Goal: Transaction & Acquisition: Obtain resource

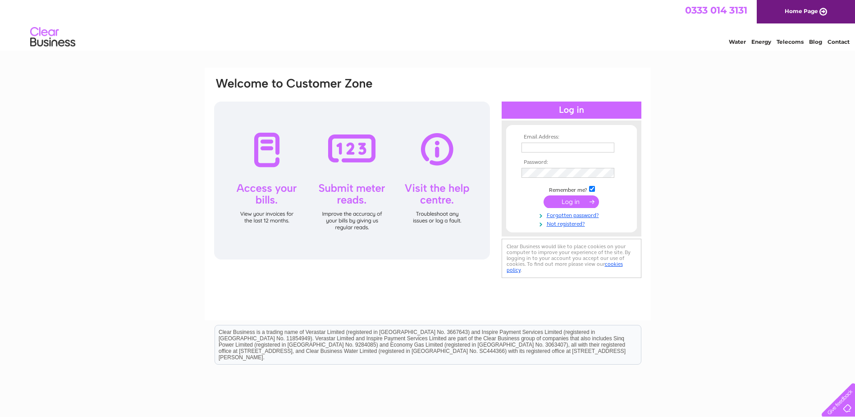
click at [537, 147] on input "text" at bounding box center [568, 147] width 93 height 10
type input "L"
type input "linda@chluk.com"
click at [569, 199] on input "submit" at bounding box center [571, 202] width 55 height 13
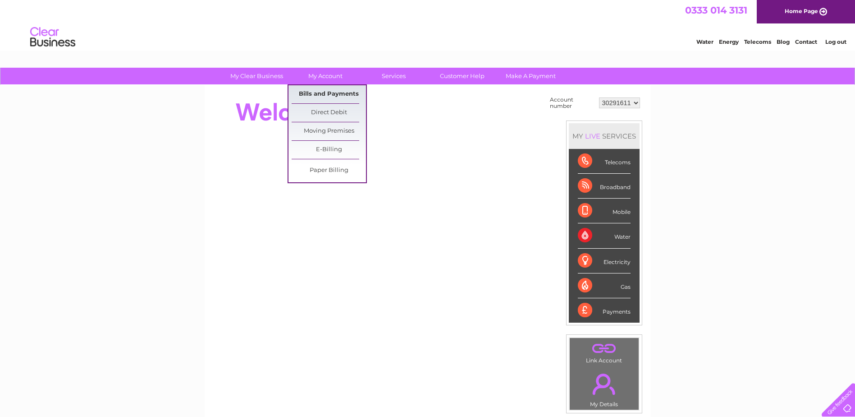
click at [335, 92] on link "Bills and Payments" at bounding box center [329, 94] width 74 height 18
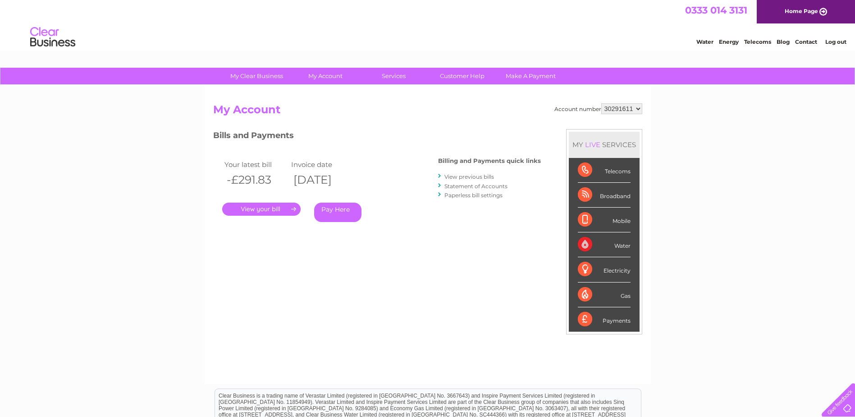
click at [276, 208] on link "." at bounding box center [261, 208] width 78 height 13
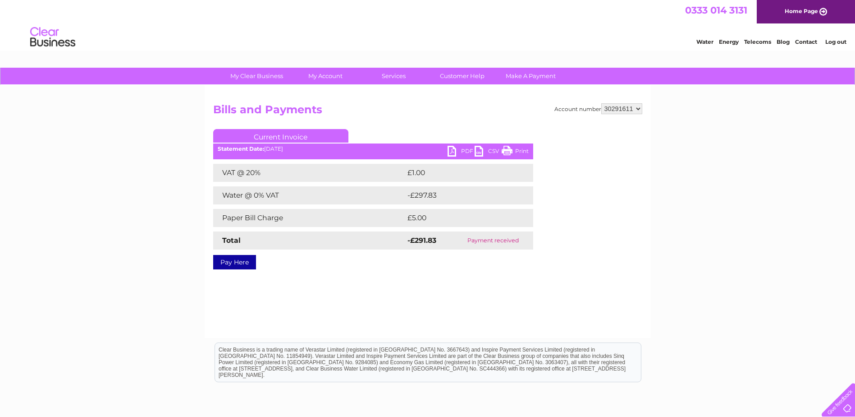
click at [466, 147] on link "PDF" at bounding box center [461, 152] width 27 height 13
click at [637, 108] on select "30291611 30312220 30313488 30315024 30316758 30323257" at bounding box center [621, 108] width 41 height 11
click at [636, 109] on select "30291611 30312220 30313488 30315024 30316758 30323257" at bounding box center [621, 108] width 41 height 11
select select "30323257"
click at [601, 103] on select "30291611 30312220 30313488 30315024 30316758 30323257" at bounding box center [621, 108] width 41 height 11
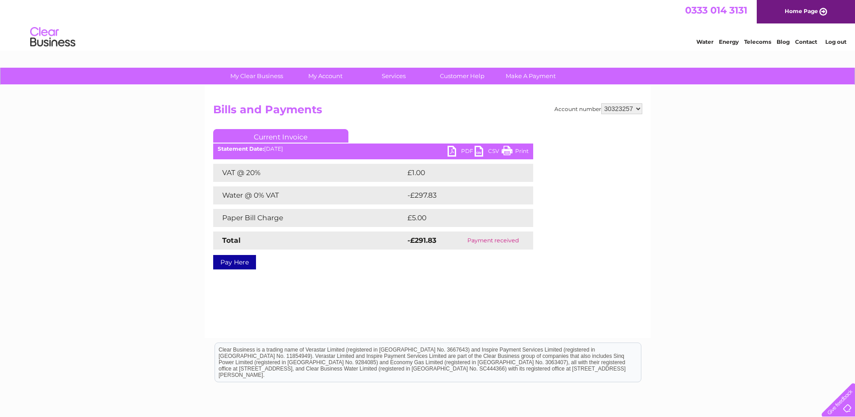
click at [601, 103] on select "30291611 30312220 30313488 30315024 30316758 30323257" at bounding box center [621, 108] width 41 height 11
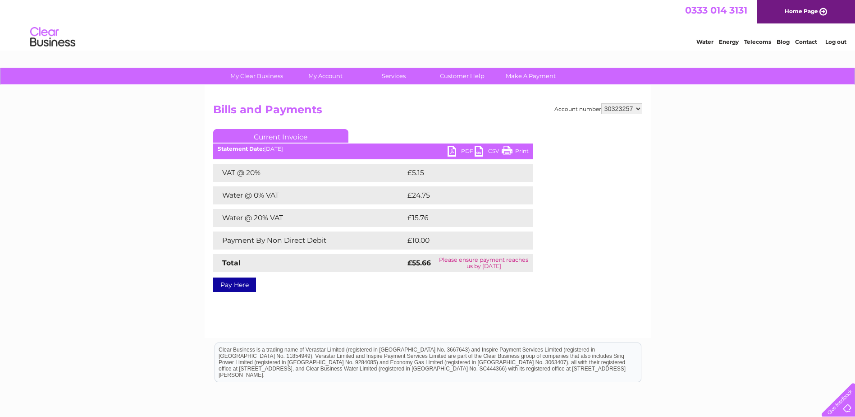
click at [453, 153] on link "PDF" at bounding box center [461, 152] width 27 height 13
click at [638, 111] on select "30291611 30312220 30313488 30315024 30316758 30323257" at bounding box center [621, 108] width 41 height 11
click at [637, 109] on select "30291611 30312220 30313488 30315024 30316758 30323257" at bounding box center [621, 108] width 41 height 11
select select "30316758"
click at [601, 103] on select "30291611 30312220 30313488 30315024 30316758 30323257" at bounding box center [621, 108] width 41 height 11
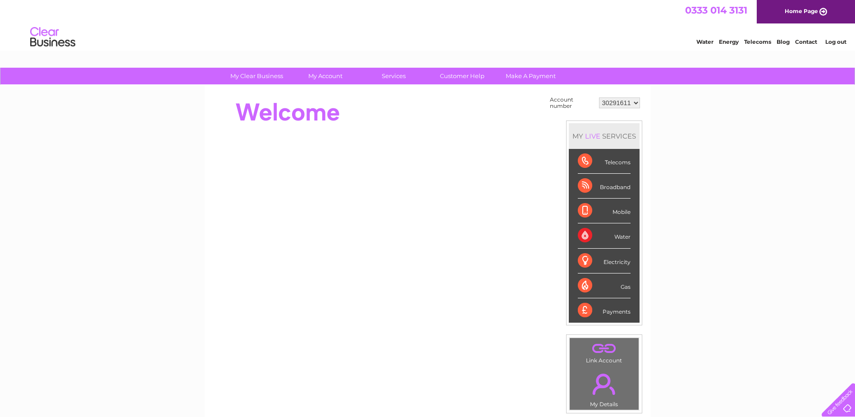
click at [635, 101] on select "30291611 30312220 30313488 30315024 30316758 30323257" at bounding box center [619, 102] width 41 height 11
select select "30323257"
click at [599, 97] on select "30291611 30312220 30313488 30315024 30316758 30323257" at bounding box center [619, 102] width 41 height 11
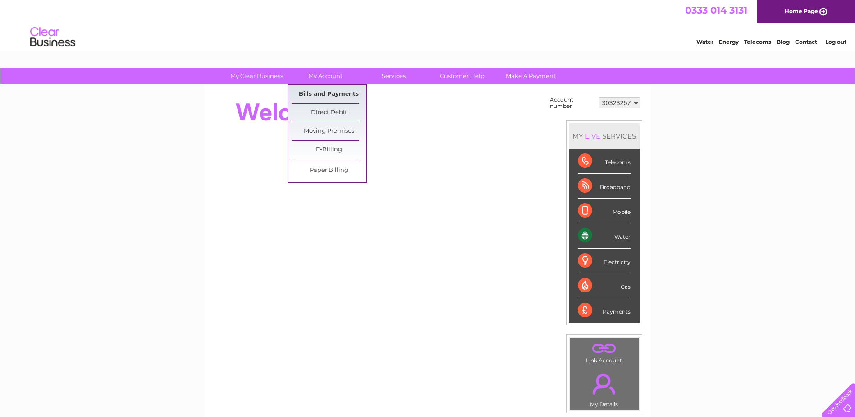
click at [324, 92] on link "Bills and Payments" at bounding box center [329, 94] width 74 height 18
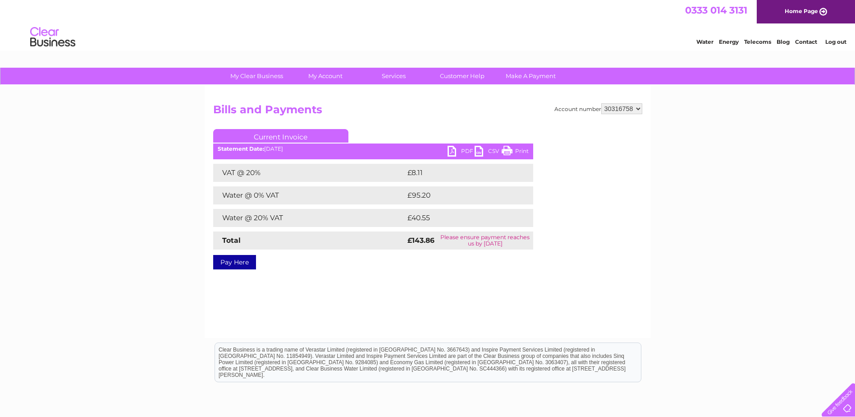
click at [463, 153] on link "PDF" at bounding box center [461, 152] width 27 height 13
click at [639, 108] on select "30291611 30312220 30313488 30315024 30316758 30323257" at bounding box center [621, 108] width 41 height 11
click at [601, 103] on select "30291611 30312220 30313488 30315024 30316758 30323257" at bounding box center [621, 108] width 41 height 11
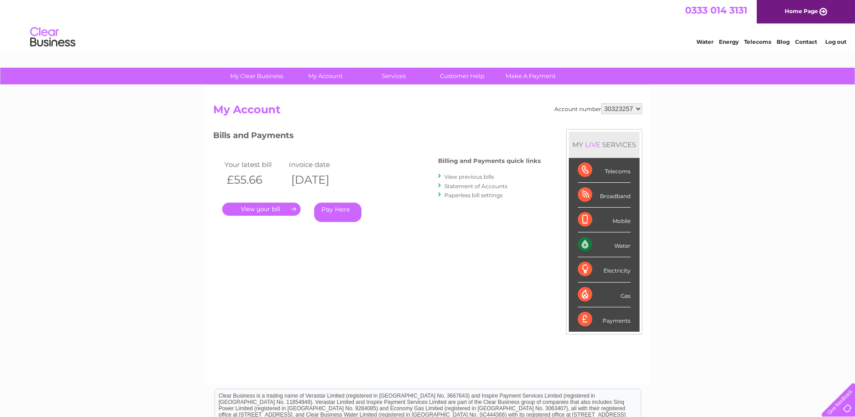
click at [276, 208] on link "." at bounding box center [261, 208] width 78 height 13
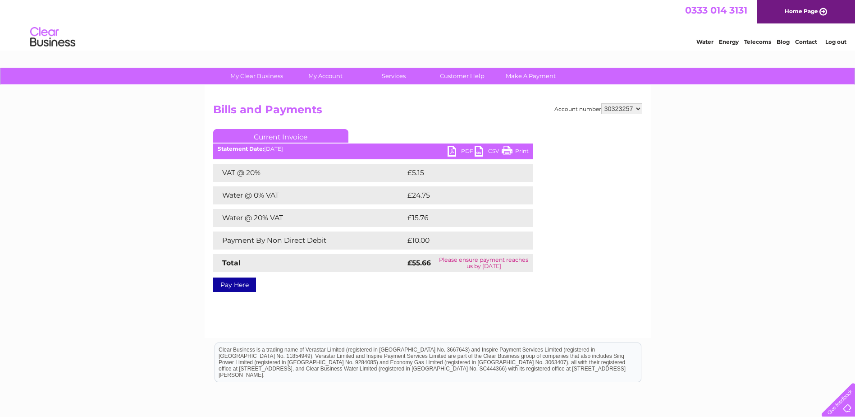
click at [464, 151] on link "PDF" at bounding box center [461, 152] width 27 height 13
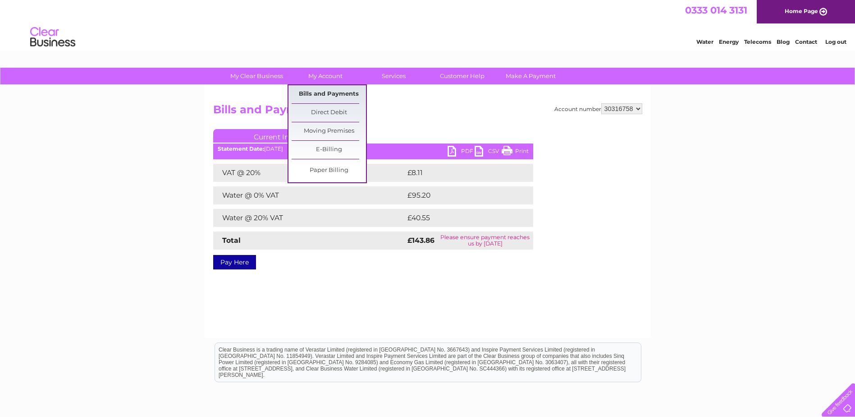
click at [330, 91] on link "Bills and Payments" at bounding box center [329, 94] width 74 height 18
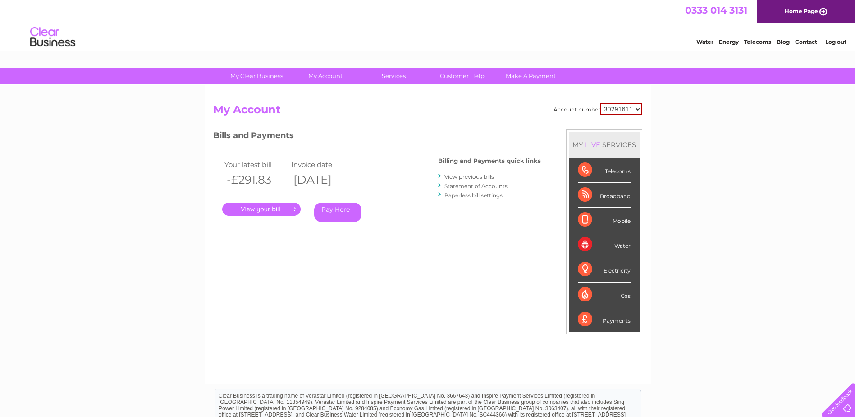
click at [637, 107] on select "30291611 30312220 30313488 30315024 30316758 30323257" at bounding box center [621, 109] width 42 height 12
select select "30316758"
click at [600, 103] on select "30291611 30312220 30313488 30315024 30316758 30323257" at bounding box center [621, 109] width 42 height 12
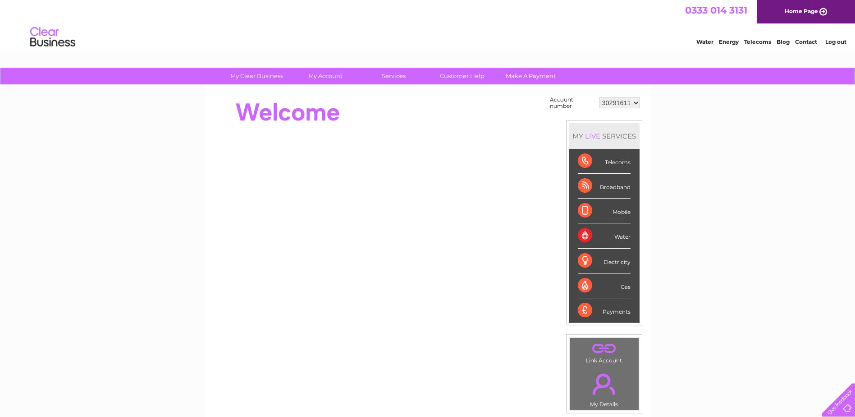
click at [638, 104] on select "30291611 30312220 30313488 30315024 30316758 30323257" at bounding box center [619, 102] width 41 height 11
select select "30316758"
click at [599, 97] on select "30291611 30312220 30313488 30315024 30316758 30323257" at bounding box center [619, 102] width 41 height 11
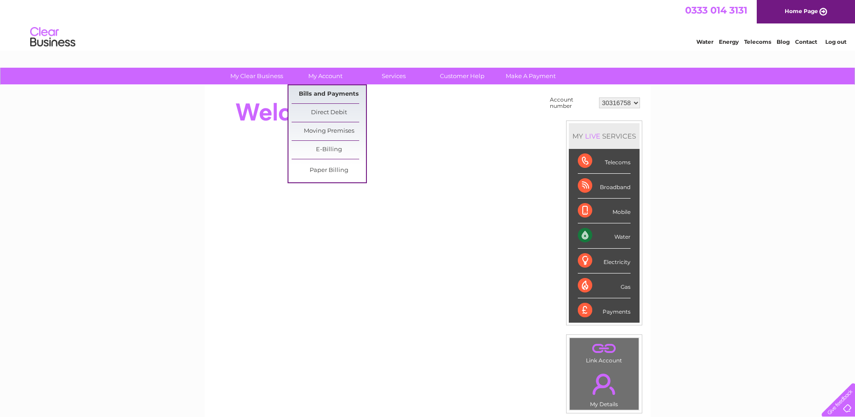
click at [335, 93] on link "Bills and Payments" at bounding box center [329, 94] width 74 height 18
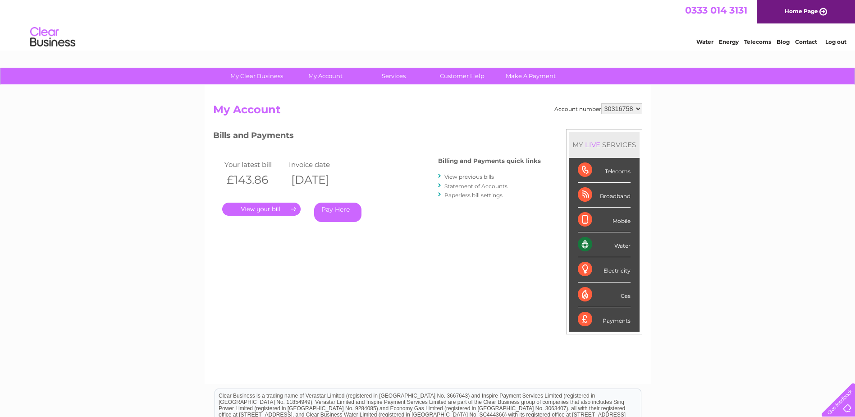
click at [466, 178] on link "View previous bills" at bounding box center [470, 176] width 50 height 7
